Goal: Task Accomplishment & Management: Complete application form

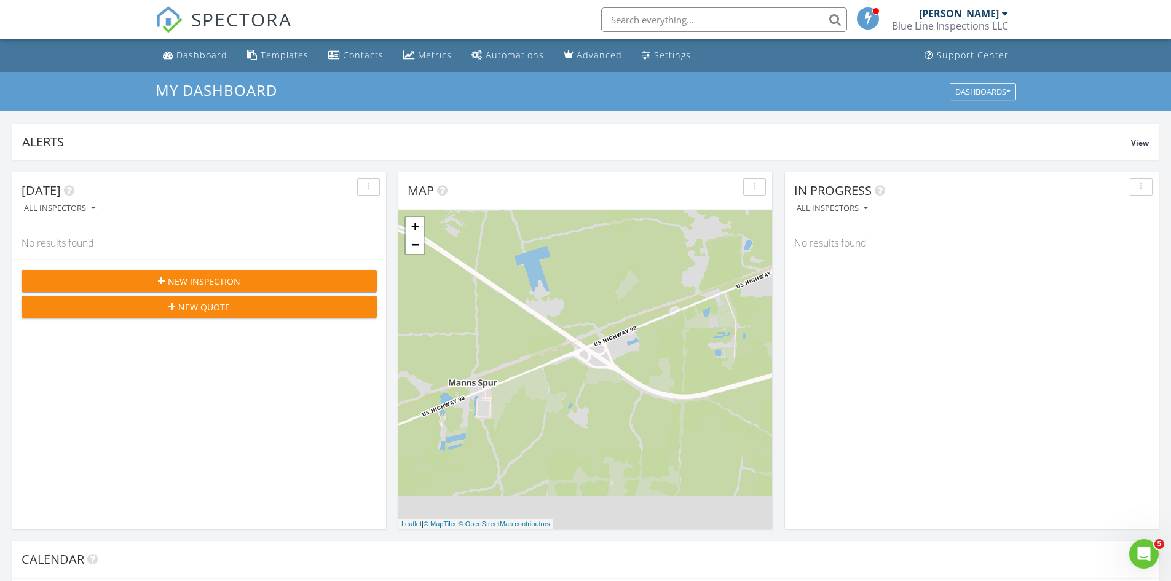
click at [194, 279] on span "New Inspection" at bounding box center [204, 281] width 73 height 13
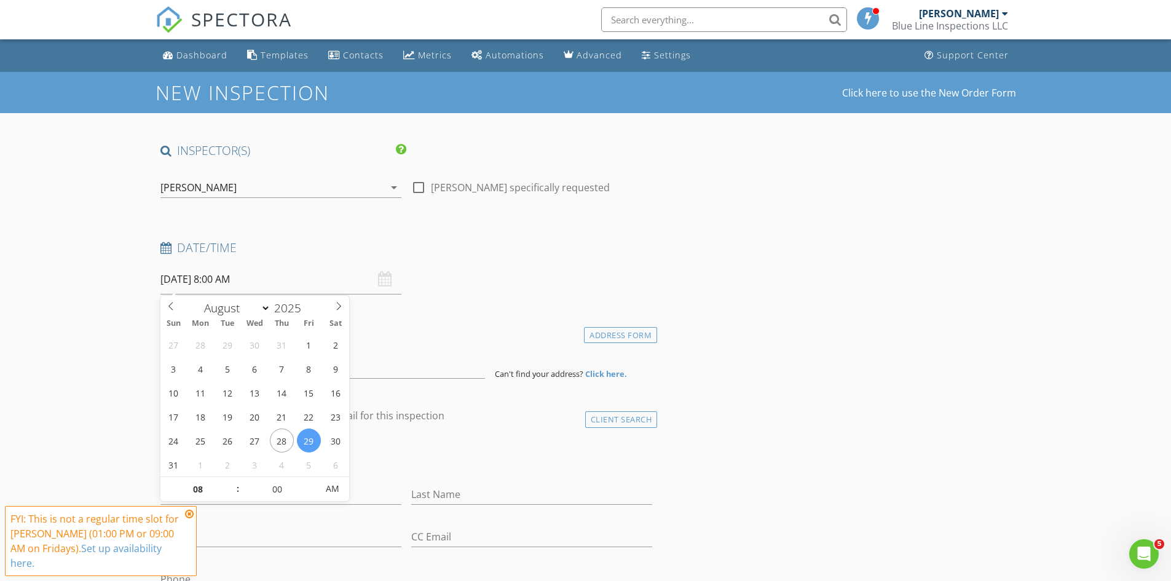
click at [275, 283] on input "08/29/2025 8:00 AM" at bounding box center [280, 279] width 241 height 30
type input "09"
type input "08/29/2025 9:00 AM"
click at [232, 481] on span at bounding box center [231, 483] width 9 height 12
type input "10"
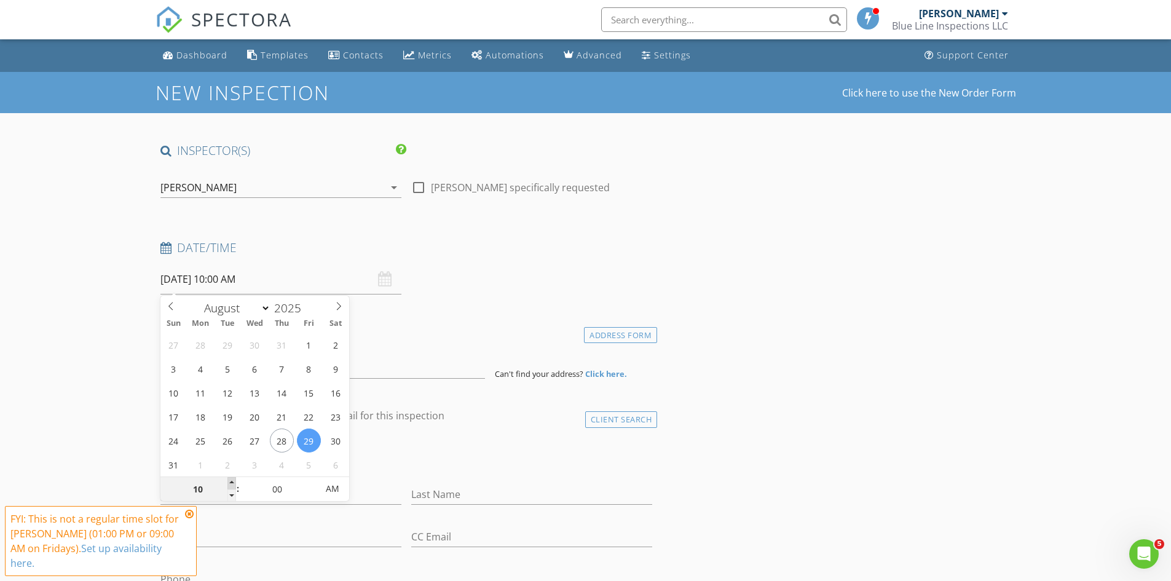
click at [232, 481] on span at bounding box center [231, 483] width 9 height 12
type input "[DATE] 10:00 AM"
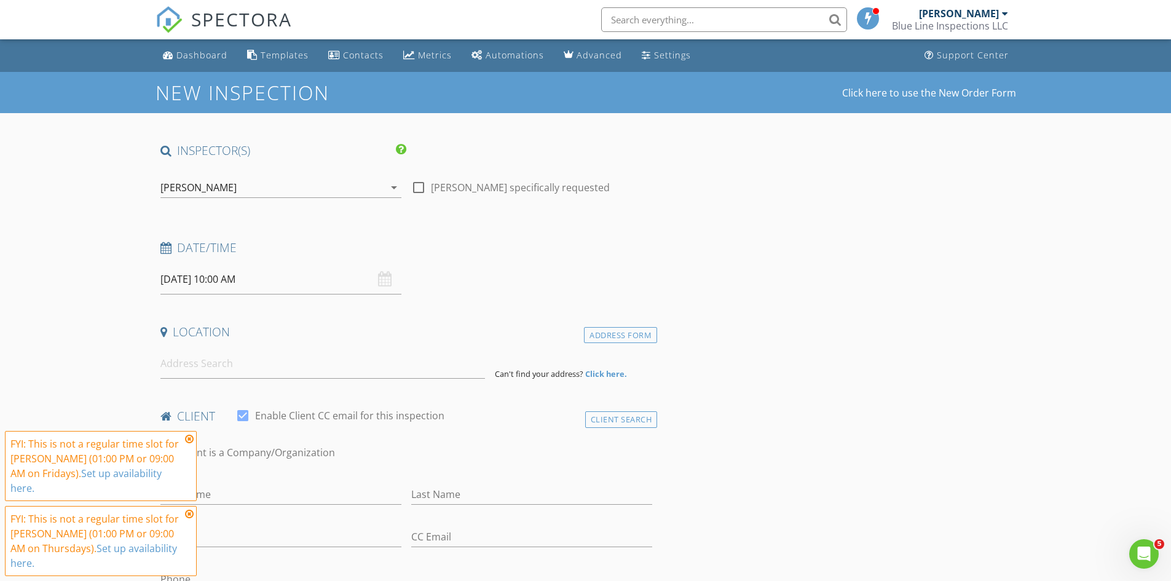
click at [189, 439] on icon at bounding box center [189, 439] width 9 height 10
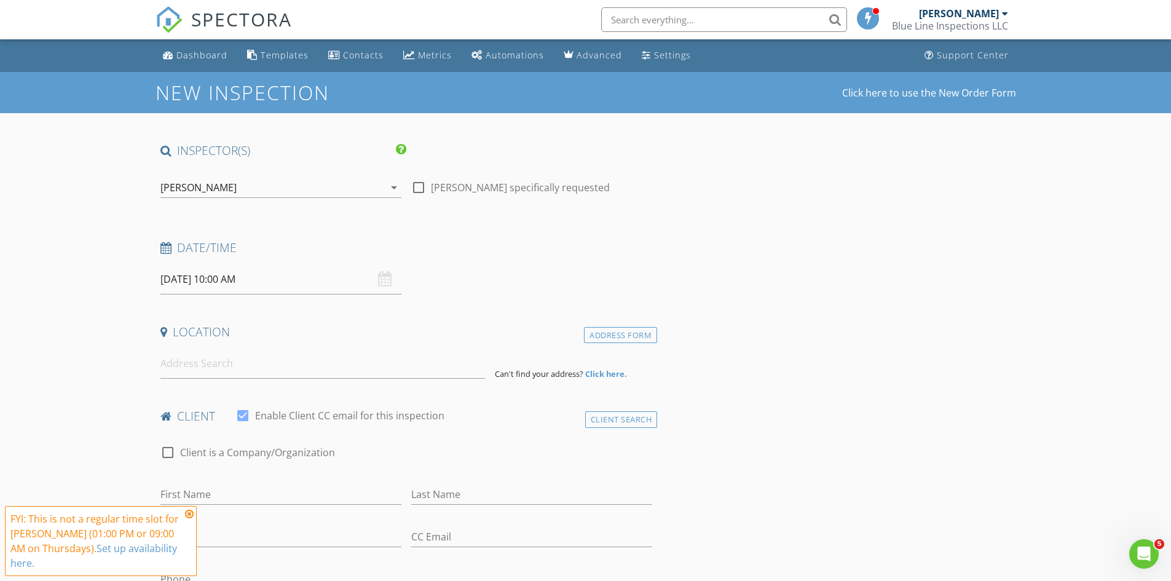
click at [194, 515] on div "FYI: This is not a regular time slot for Jonathon Norman (01:00 PM or 09:00 AM …" at bounding box center [101, 541] width 192 height 70
click at [184, 515] on div "FYI: This is not a regular time slot for Jonathon Norman (01:00 PM or 09:00 AM …" at bounding box center [100, 541] width 181 height 59
click at [191, 511] on icon at bounding box center [189, 514] width 9 height 10
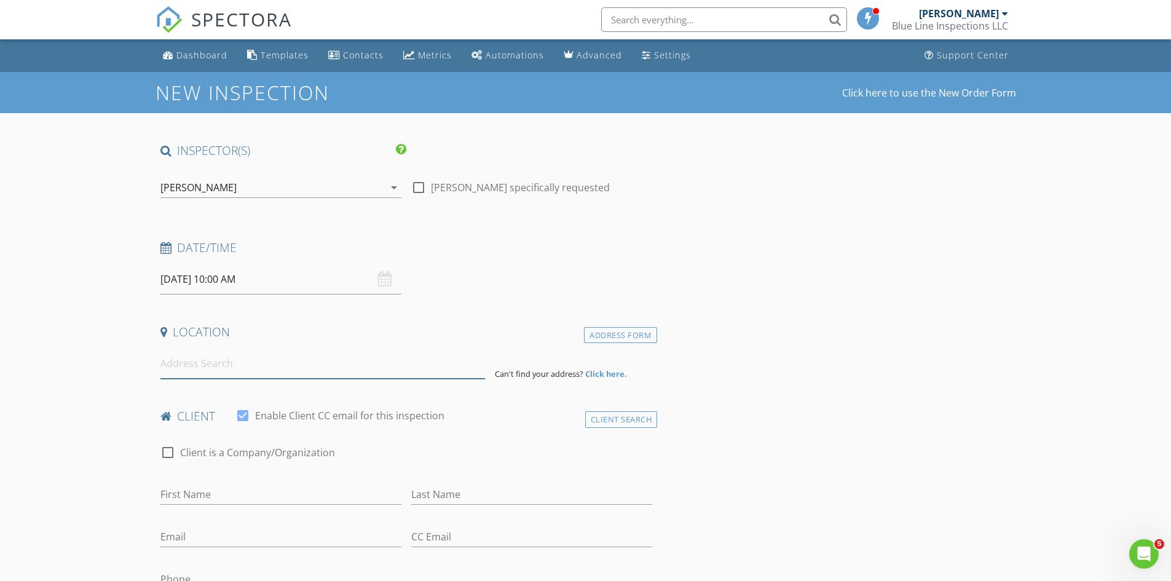
click at [242, 358] on input at bounding box center [322, 364] width 325 height 30
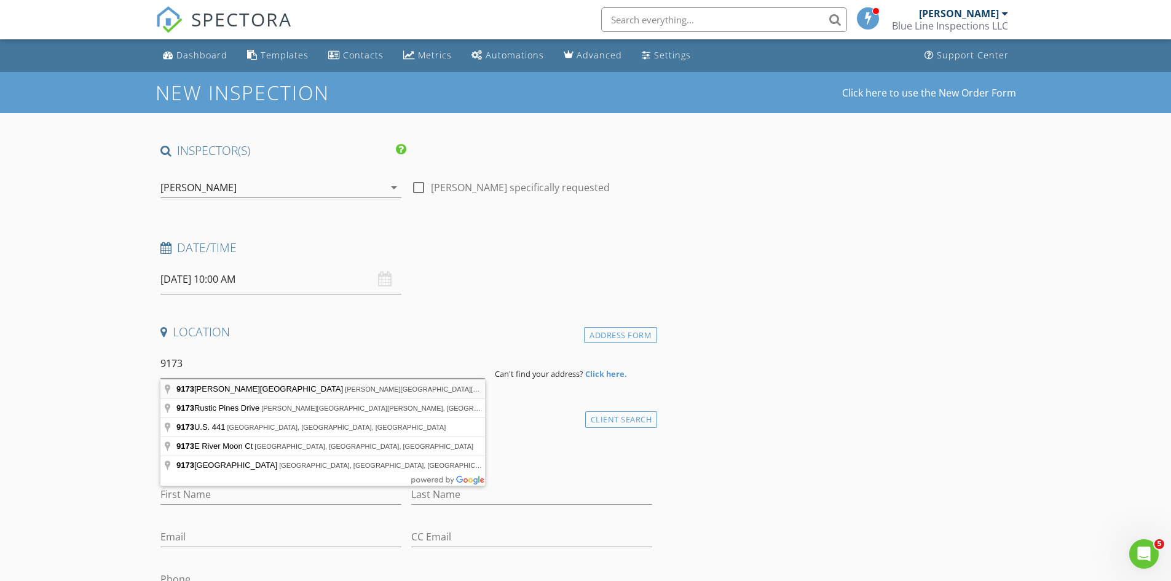
type input "9173 Noah Davis Road, Glen Saint Mary, FL, USA"
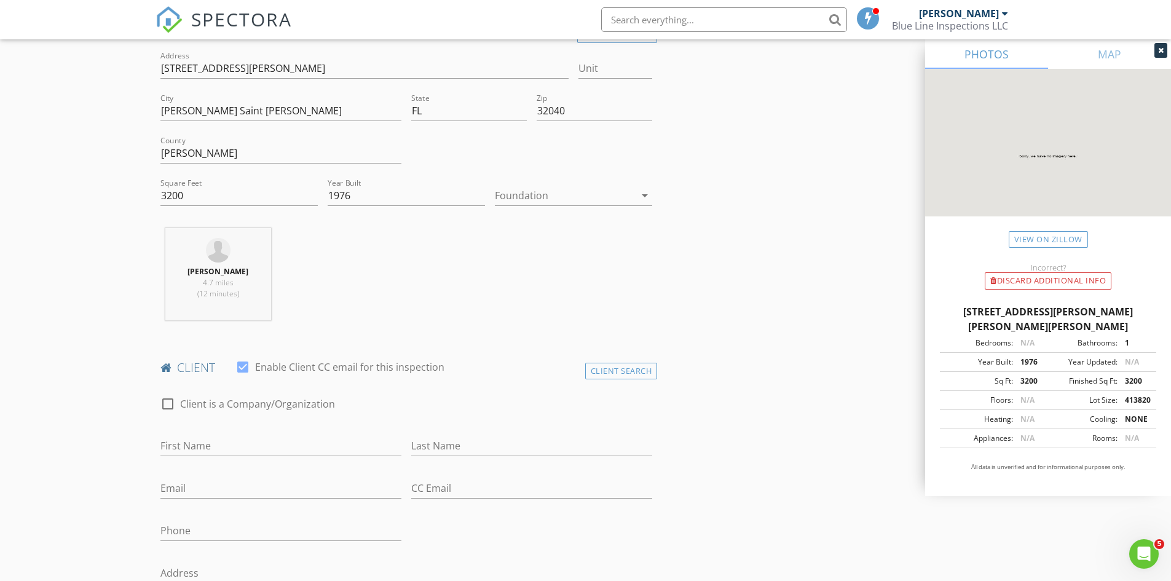
scroll to position [307, 0]
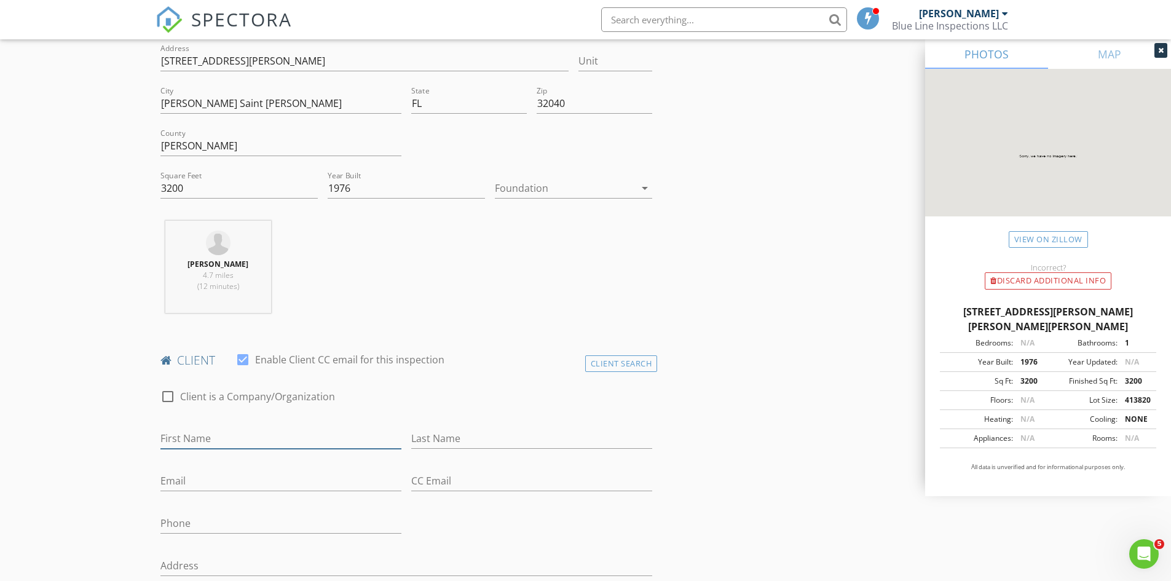
click at [235, 434] on input "First Name" at bounding box center [280, 439] width 241 height 20
type input "[PERSON_NAME]"
click at [245, 527] on input "Phone" at bounding box center [280, 523] width 241 height 20
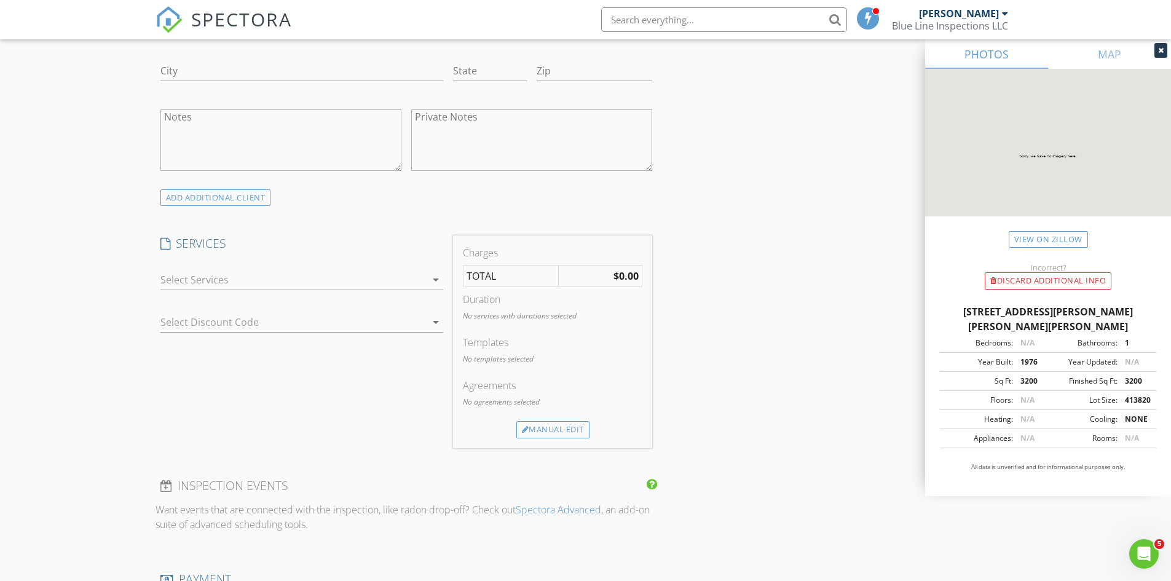
scroll to position [738, 0]
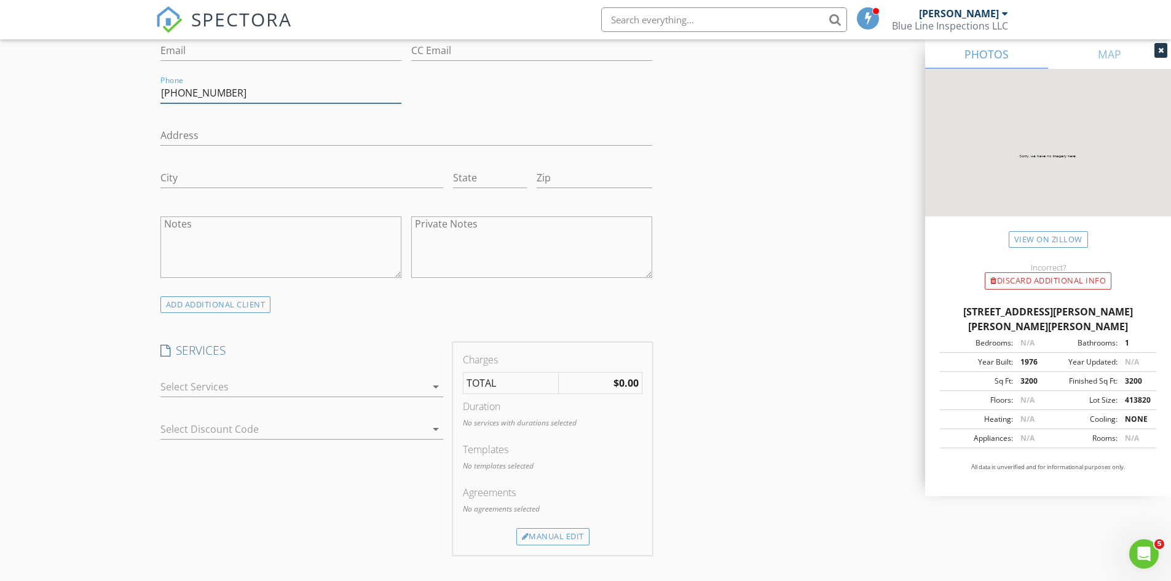
type input "[PHONE_NUMBER]"
click at [397, 387] on div at bounding box center [293, 387] width 266 height 20
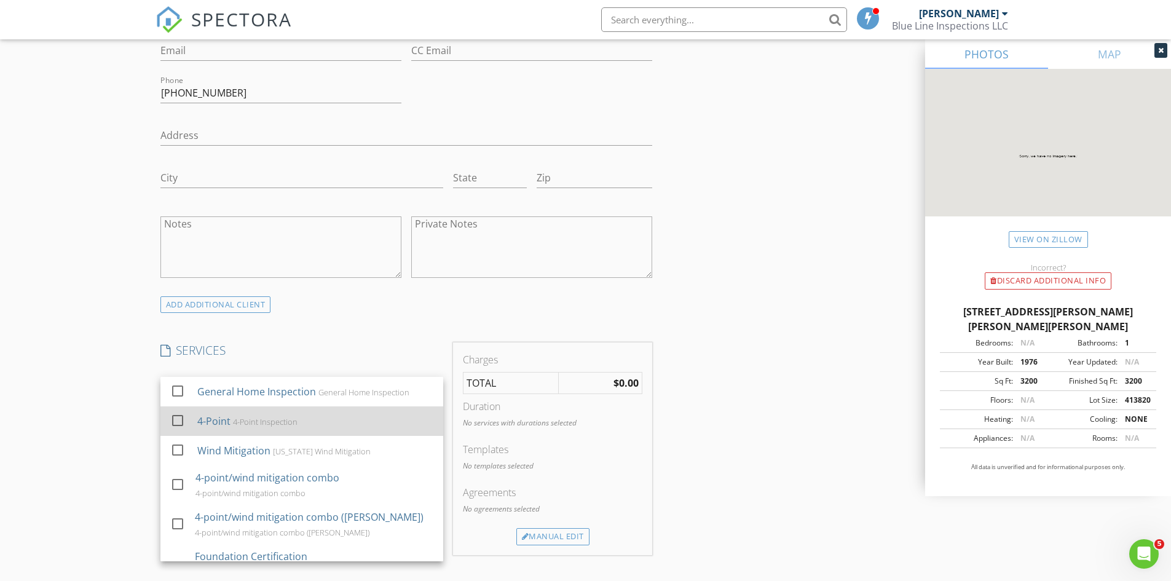
click at [180, 417] on div at bounding box center [177, 420] width 21 height 21
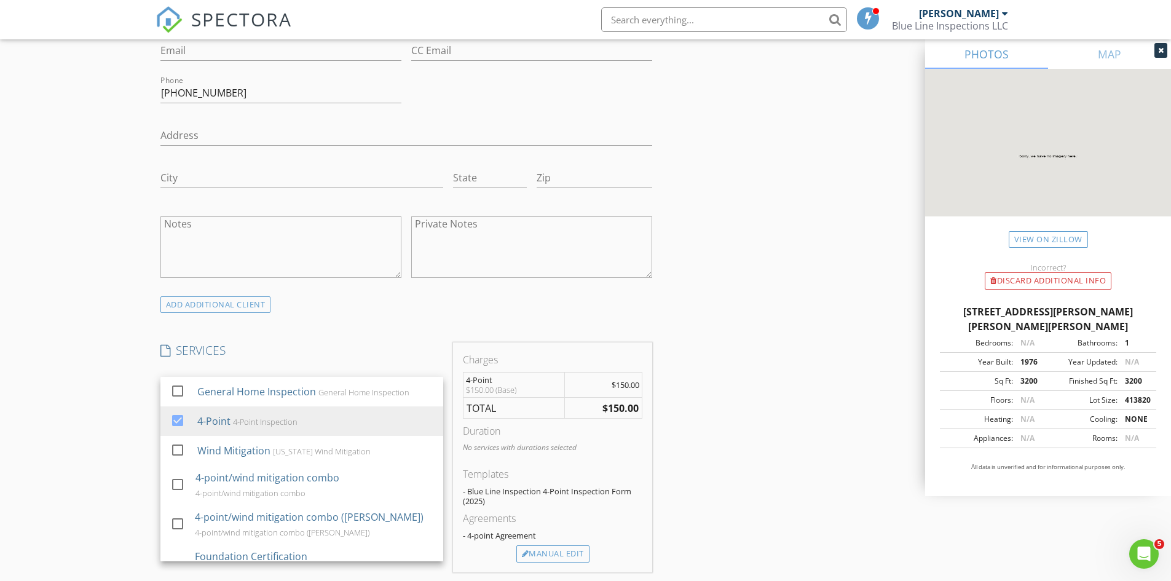
click at [708, 443] on div "INSPECTOR(S) check_box Jonathon Norman PRIMARY Jonathon Norman arrow_drop_down …" at bounding box center [586, 506] width 861 height 2203
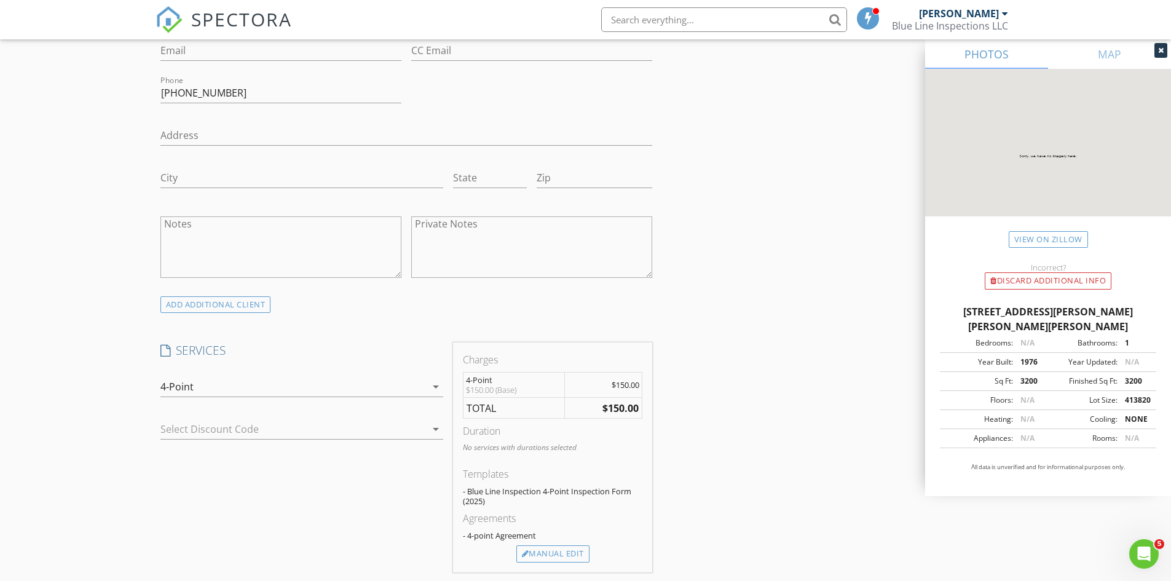
click at [438, 439] on div "Select Discount Code arrow_drop_down" at bounding box center [301, 429] width 283 height 20
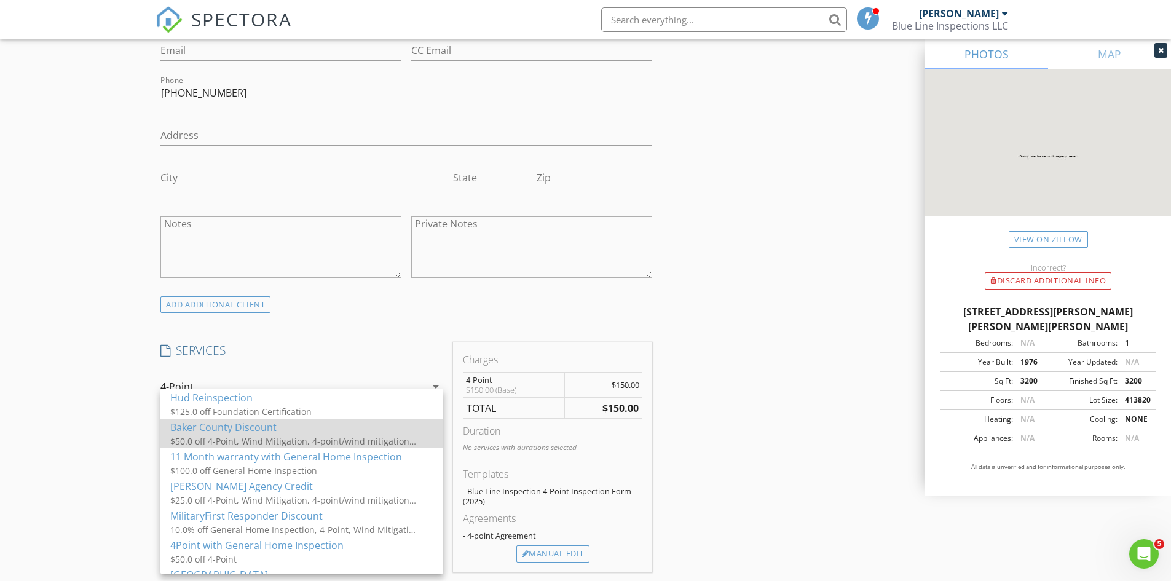
click at [234, 429] on div "Baker County Discount" at bounding box center [301, 427] width 263 height 15
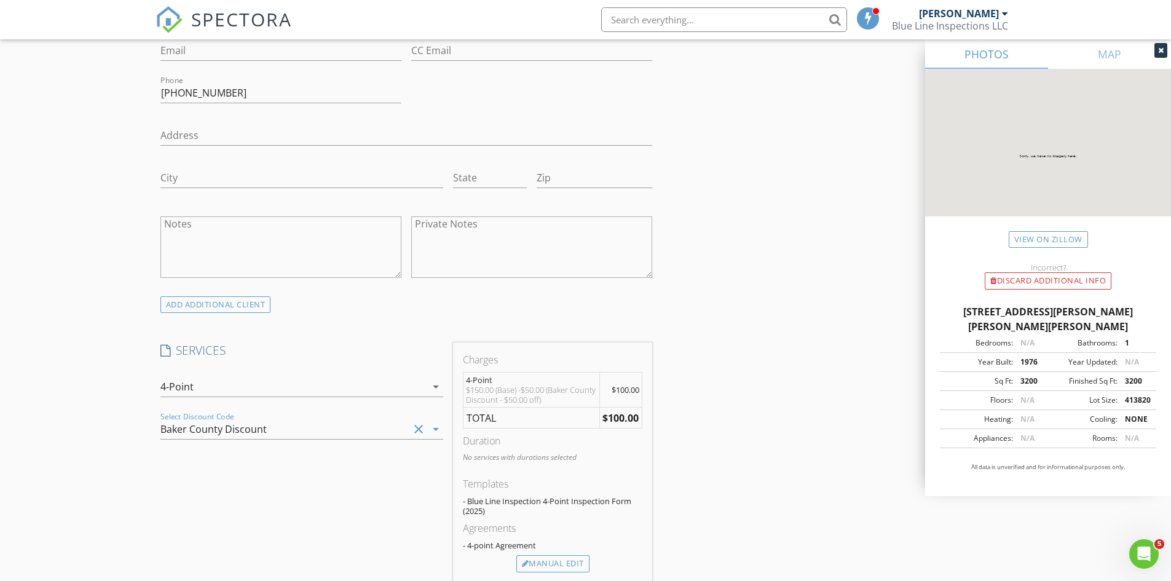
click at [716, 435] on div "INSPECTOR(S) check_box Jonathon Norman PRIMARY Jonathon Norman arrow_drop_down …" at bounding box center [586, 511] width 861 height 2213
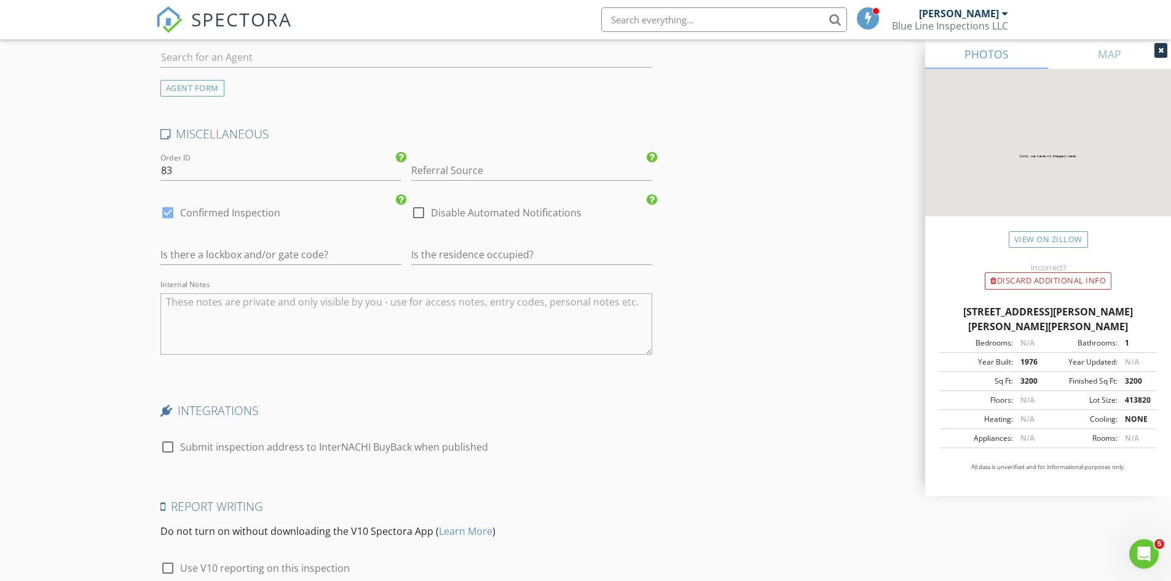
scroll to position [1805, 0]
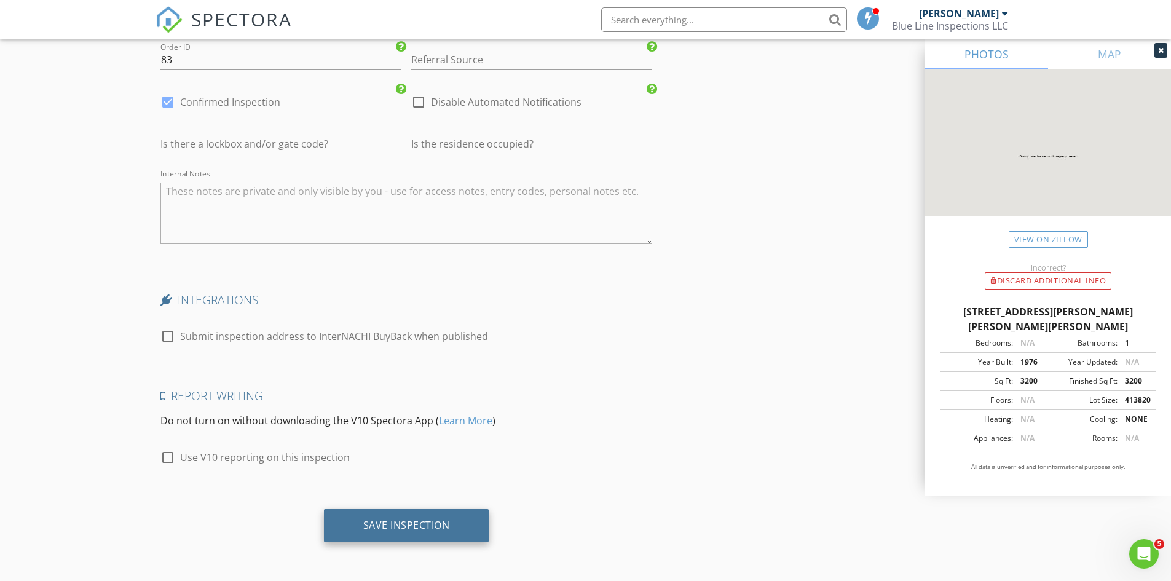
click at [434, 526] on div "Save Inspection" at bounding box center [406, 525] width 87 height 12
